Goal: Task Accomplishment & Management: Manage account settings

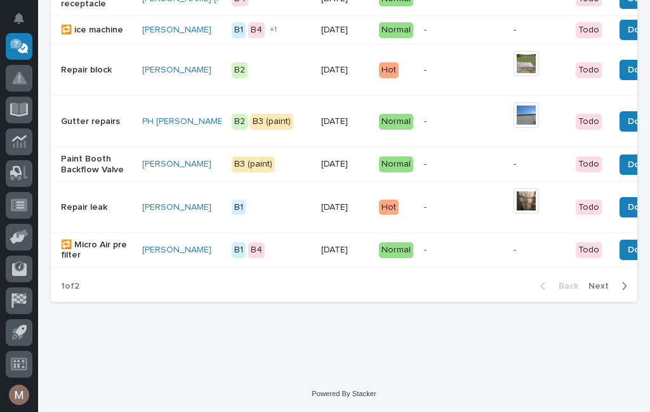
scroll to position [1290, 0]
click at [610, 267] on td "Done" at bounding box center [645, 250] width 70 height 34
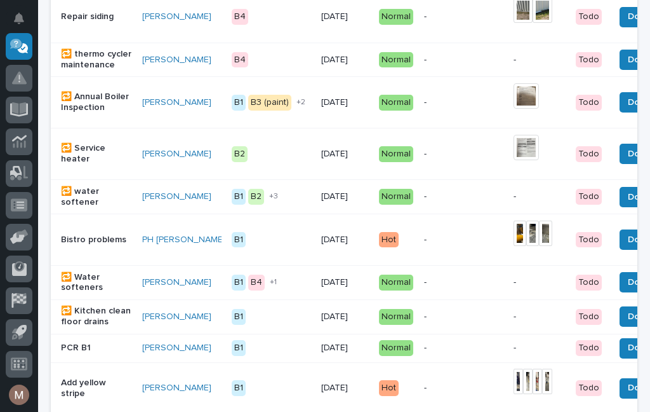
scroll to position [837, 0]
click at [74, 245] on p "Bistro problems" at bounding box center [96, 239] width 71 height 11
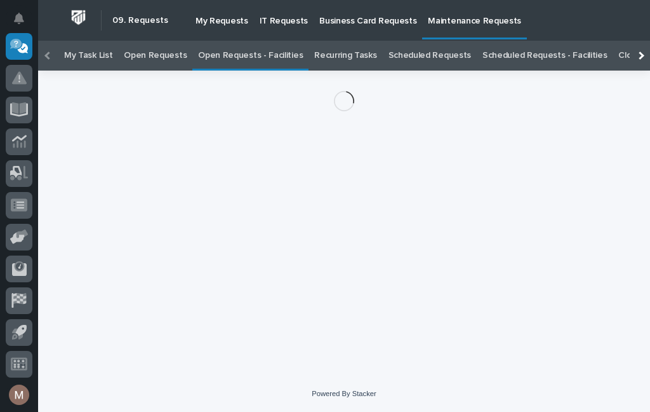
scroll to position [41, 0]
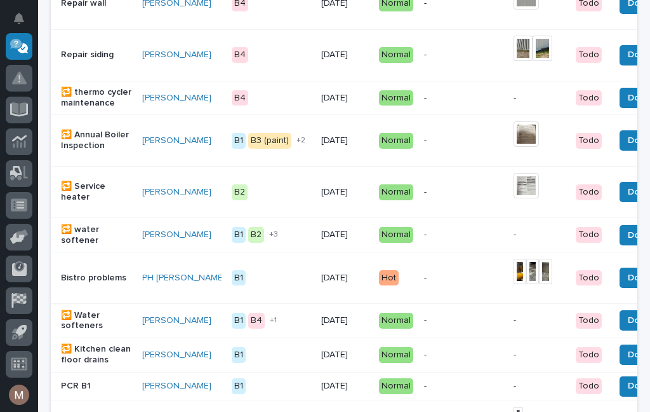
scroll to position [800, 0]
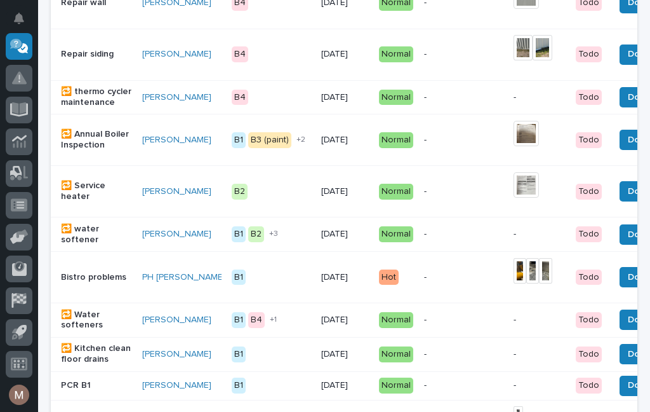
click at [620, 284] on button "Done" at bounding box center [639, 277] width 39 height 20
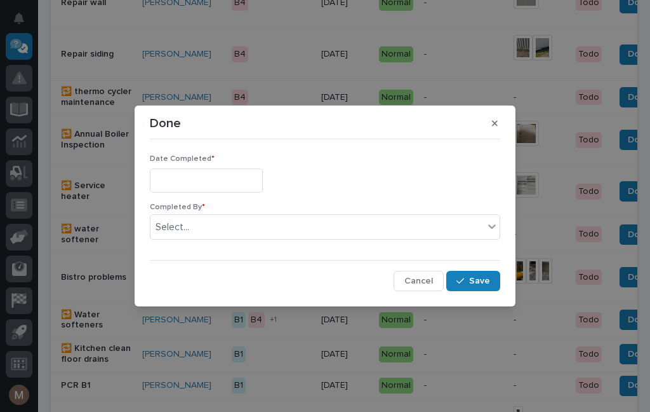
click at [205, 178] on input "text" at bounding box center [206, 180] width 113 height 24
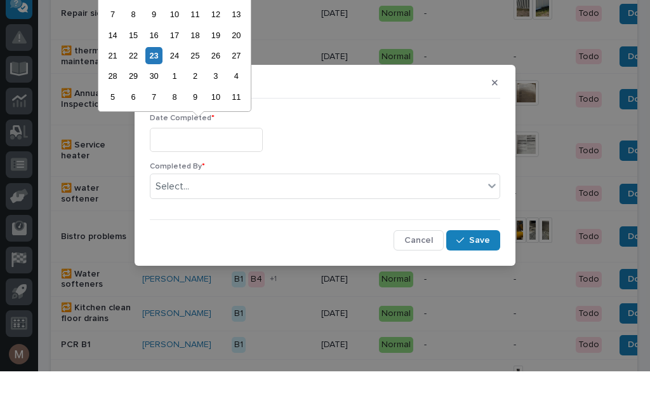
click at [160, 88] on div "23" at bounding box center [153, 96] width 17 height 17
type input "**********"
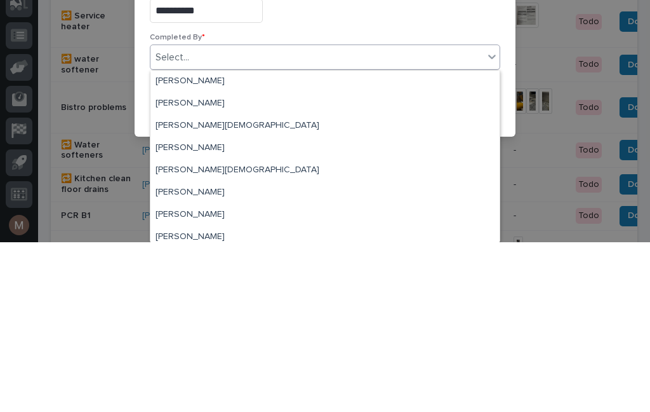
scroll to position [29, 0]
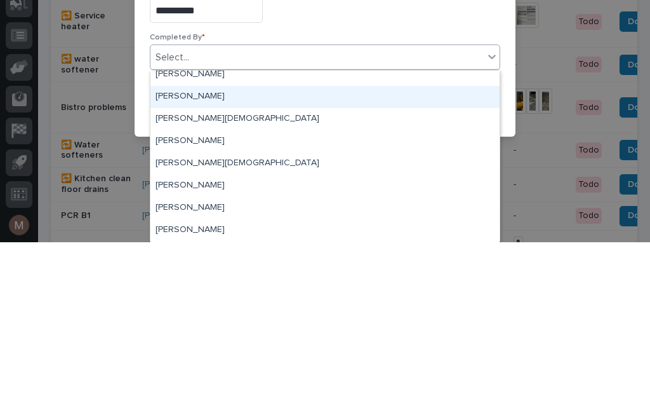
click at [191, 255] on div "[PERSON_NAME]" at bounding box center [325, 266] width 349 height 22
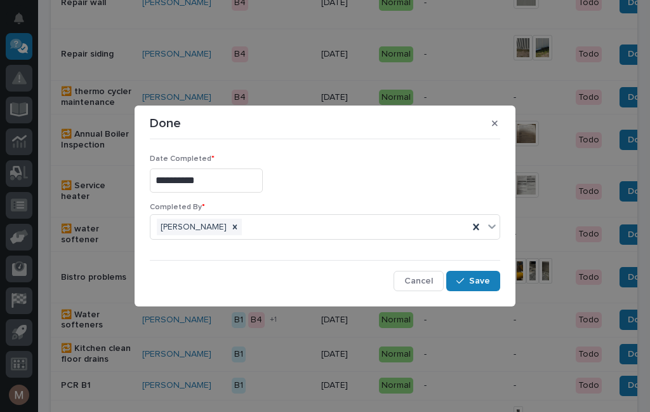
click at [482, 287] on button "Save" at bounding box center [474, 281] width 54 height 20
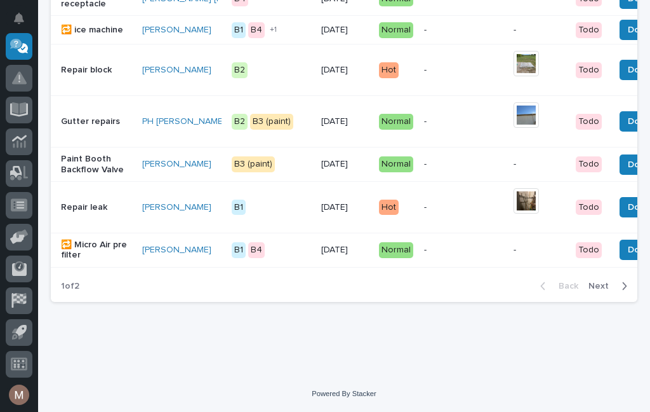
scroll to position [1239, 0]
click at [606, 291] on span "Next" at bounding box center [603, 285] width 28 height 11
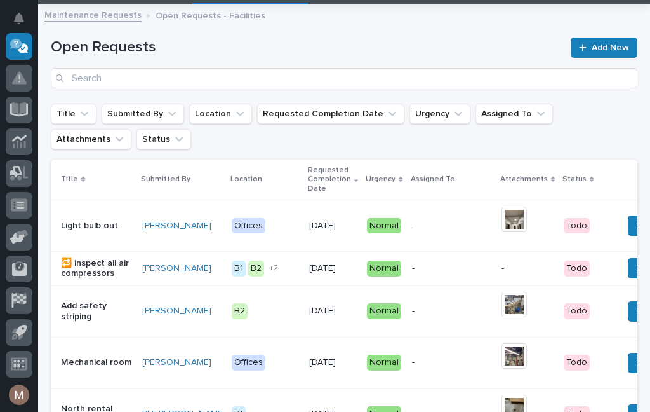
scroll to position [66, 0]
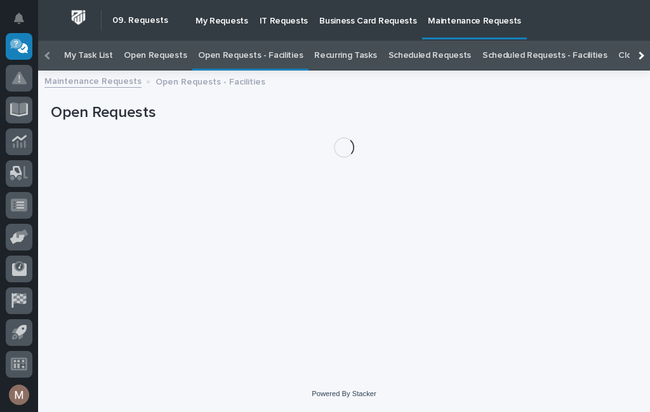
scroll to position [41, 0]
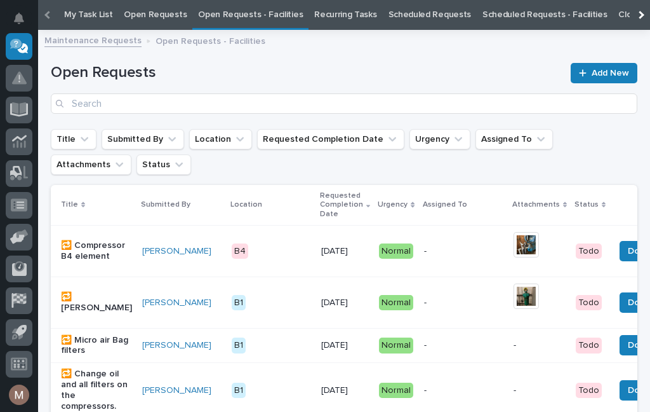
click at [130, 66] on h1 "Open Requests" at bounding box center [307, 73] width 513 height 18
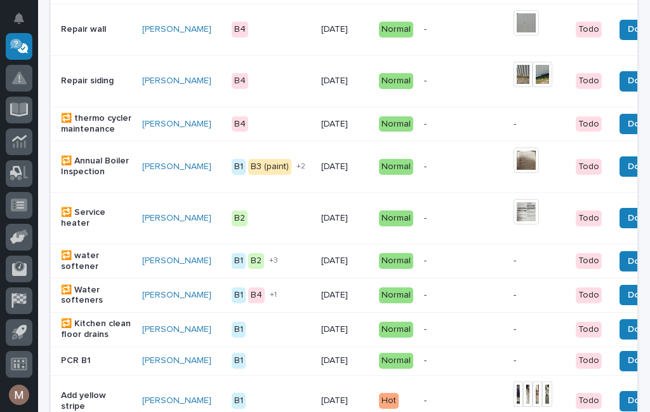
scroll to position [771, 0]
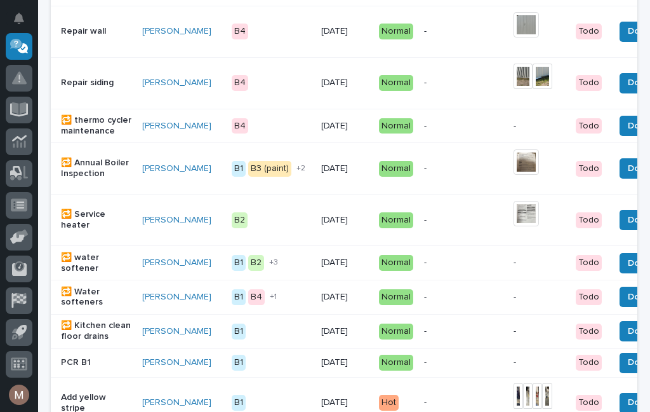
click at [85, 228] on p "🔁 Service heater" at bounding box center [96, 220] width 71 height 22
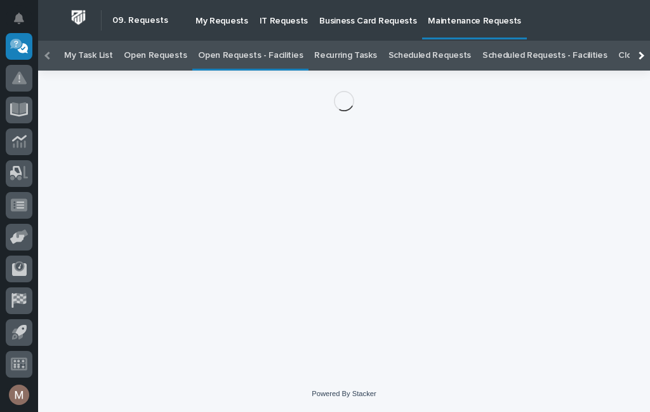
scroll to position [41, 0]
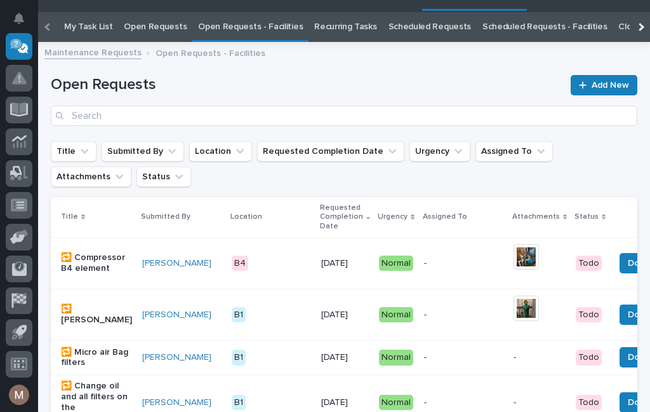
scroll to position [41, 0]
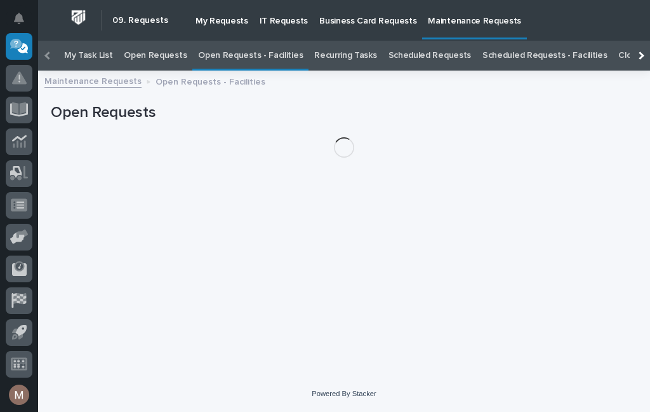
scroll to position [41, 0]
